Goal: Information Seeking & Learning: Learn about a topic

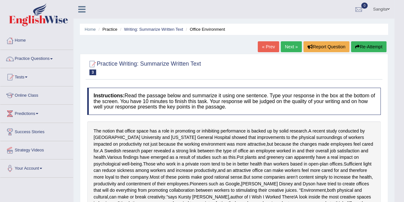
click at [289, 47] on link "Next »" at bounding box center [291, 46] width 21 height 11
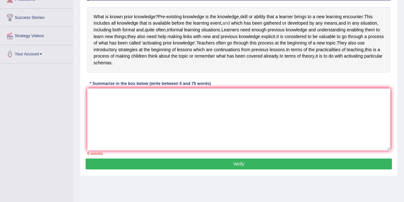
scroll to position [118, 0]
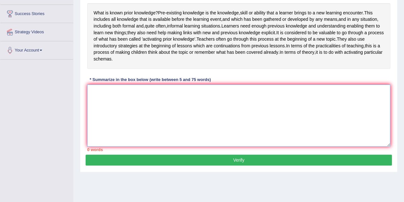
click at [170, 115] on textarea at bounding box center [238, 115] width 303 height 62
type textarea "l"
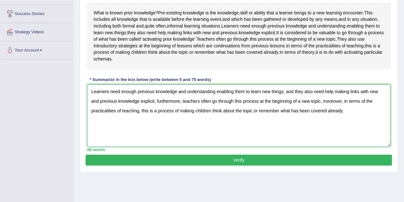
scroll to position [133, 0]
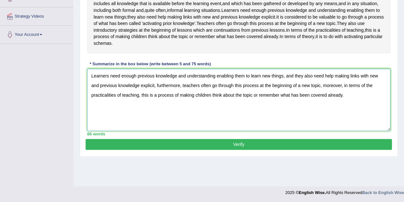
type textarea "Learners need enough previous knowledge and understanding enabling them to lear…"
click at [183, 149] on button "Verify" at bounding box center [239, 144] width 306 height 11
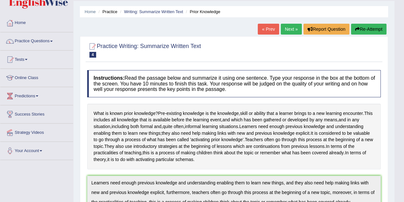
scroll to position [0, 0]
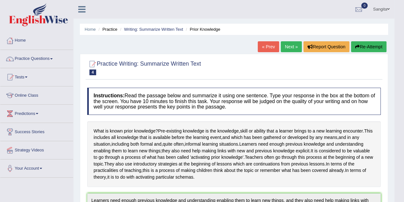
click at [290, 43] on link "Next »" at bounding box center [291, 46] width 21 height 11
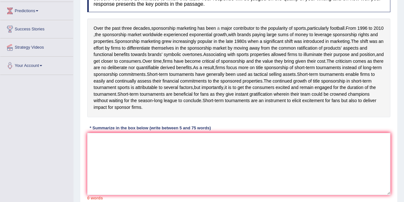
scroll to position [103, 0]
click at [154, 144] on textarea at bounding box center [238, 163] width 303 height 62
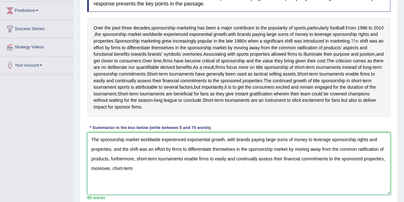
scroll to position [141, 0]
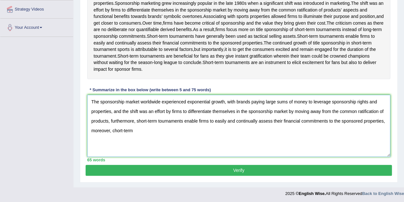
click at [114, 130] on textarea "The sponsorship market worldwide experienced exponential growth, with brands pa…" at bounding box center [238, 126] width 303 height 62
click at [137, 130] on textarea "The sponsorship market worldwide experienced exponential growth, with brands pa…" at bounding box center [238, 126] width 303 height 62
click at [146, 130] on textarea "The sponsorship market worldwide experienced exponential growth, with brands pa…" at bounding box center [238, 126] width 303 height 62
click at [113, 111] on textarea "The sponsorship market worldwide experienced exponential growth, with brands pa…" at bounding box center [238, 126] width 303 height 62
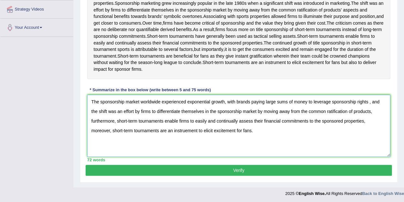
click at [232, 130] on textarea "The sponsorship market worldwide experienced exponential growth, with brands pa…" at bounding box center [238, 126] width 303 height 62
type textarea "The sponsorship market worldwide experienced exponential growth, with brands pa…"
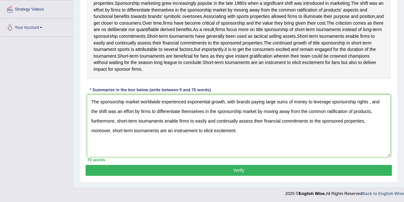
click at [239, 169] on button "Verify" at bounding box center [239, 169] width 306 height 11
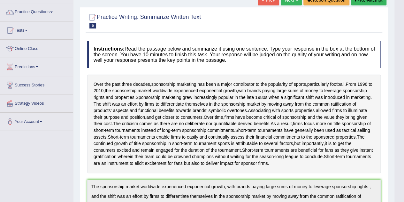
scroll to position [0, 0]
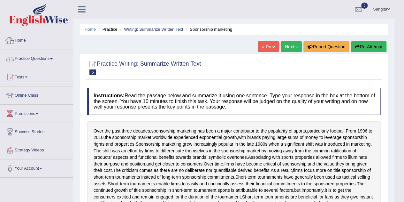
click at [25, 42] on link "Home" at bounding box center [36, 40] width 73 height 16
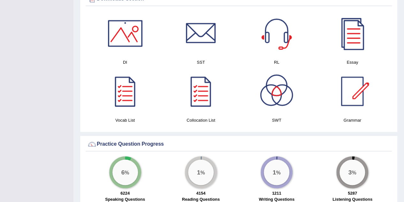
scroll to position [338, 0]
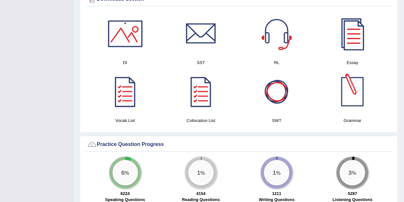
click at [353, 87] on div at bounding box center [352, 91] width 45 height 45
click at [278, 85] on div at bounding box center [276, 91] width 45 height 45
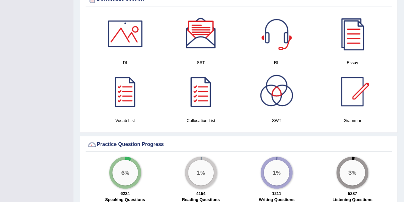
click at [199, 92] on div at bounding box center [201, 91] width 45 height 45
click at [126, 80] on div at bounding box center [125, 91] width 45 height 45
